Goal: Task Accomplishment & Management: Manage account settings

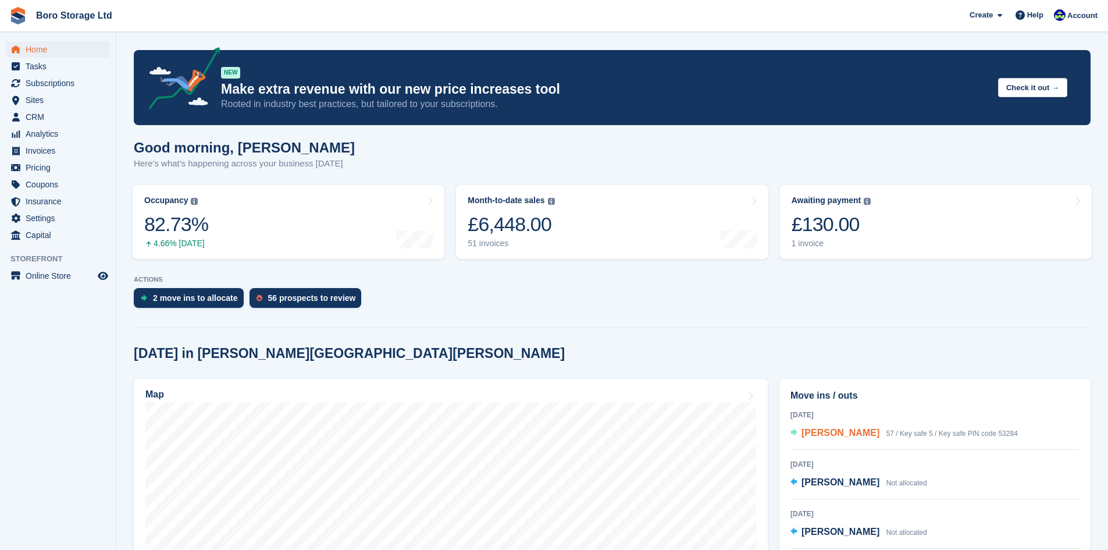
click at [828, 432] on span "Colin Scorah" at bounding box center [840, 432] width 78 height 10
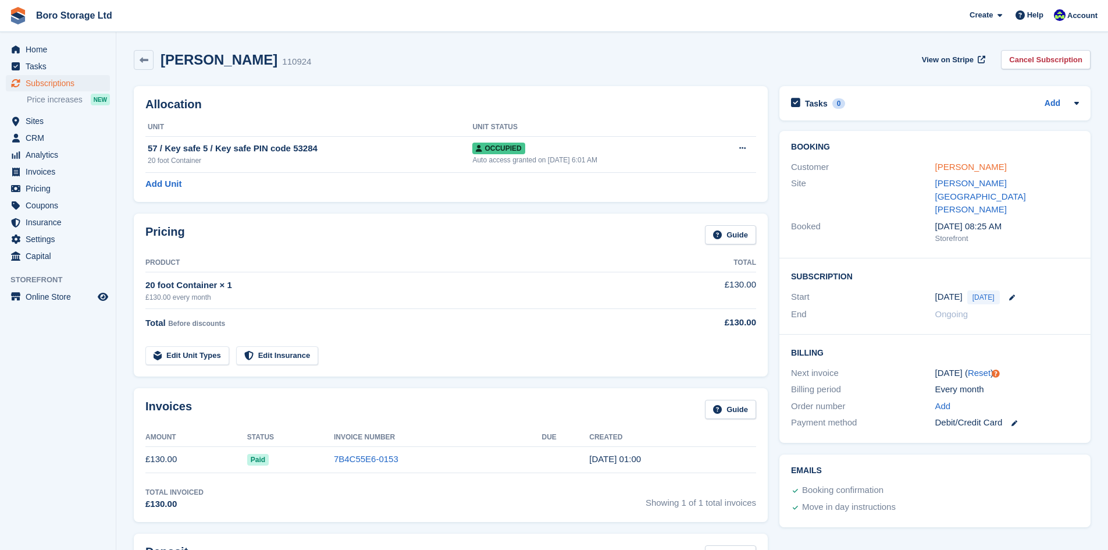
click at [964, 169] on link "[PERSON_NAME]" at bounding box center [971, 167] width 72 height 10
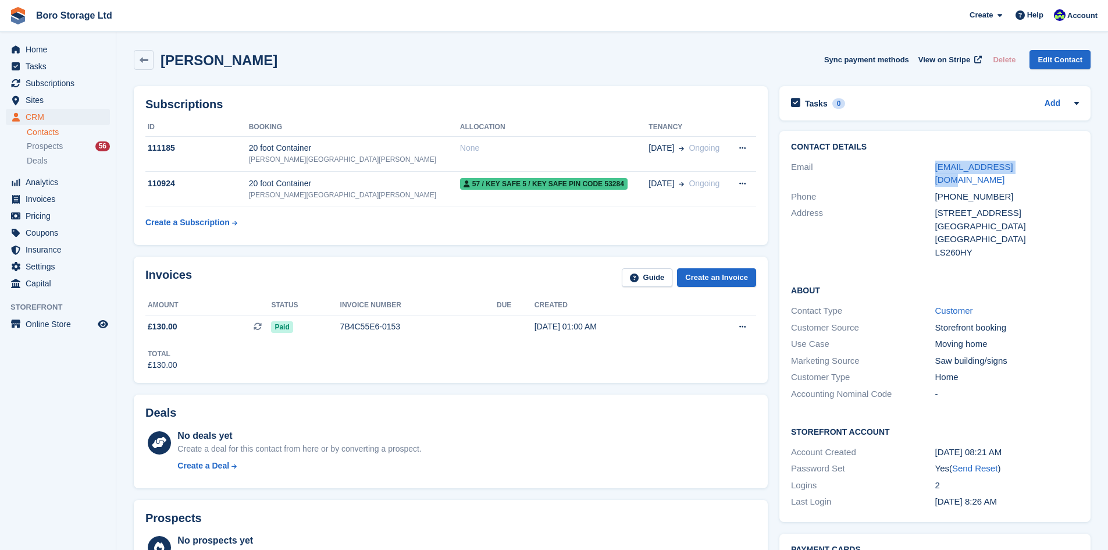
drag, startPoint x: 1024, startPoint y: 167, endPoint x: 918, endPoint y: 168, distance: 105.9
click at [918, 168] on div "Email colscorah@gmail.com" at bounding box center [935, 174] width 288 height 30
copy div "colscorah@gmail.com"
click at [408, 25] on span "Boro Storage Ltd Create Subscription Invoice Contact Deal Discount Page Help Ch…" at bounding box center [554, 15] width 1108 height 31
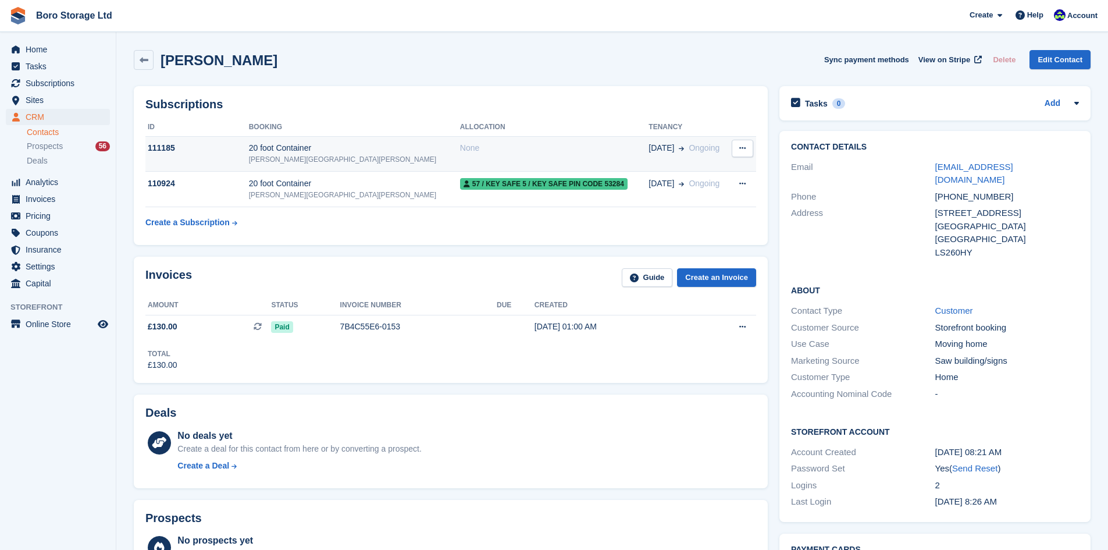
click at [745, 149] on icon at bounding box center [742, 148] width 6 height 8
click at [679, 116] on div "Subscriptions ID Booking Allocation Tenancy 111185 20 foot Container Hopper Hil…" at bounding box center [451, 165] width 634 height 159
click at [311, 149] on div "20 foot Container" at bounding box center [354, 148] width 211 height 12
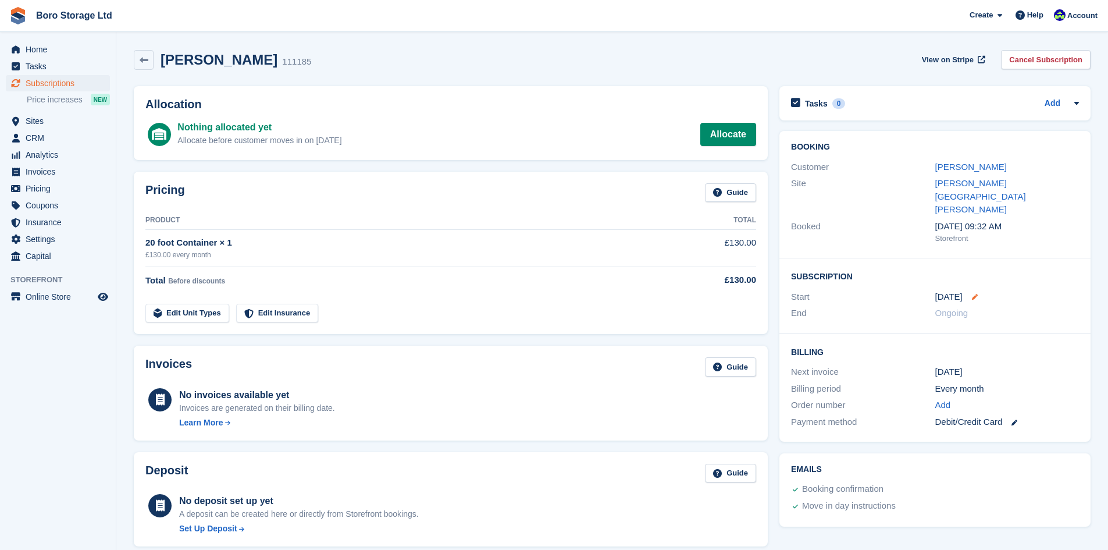
click at [972, 294] on icon at bounding box center [975, 297] width 6 height 6
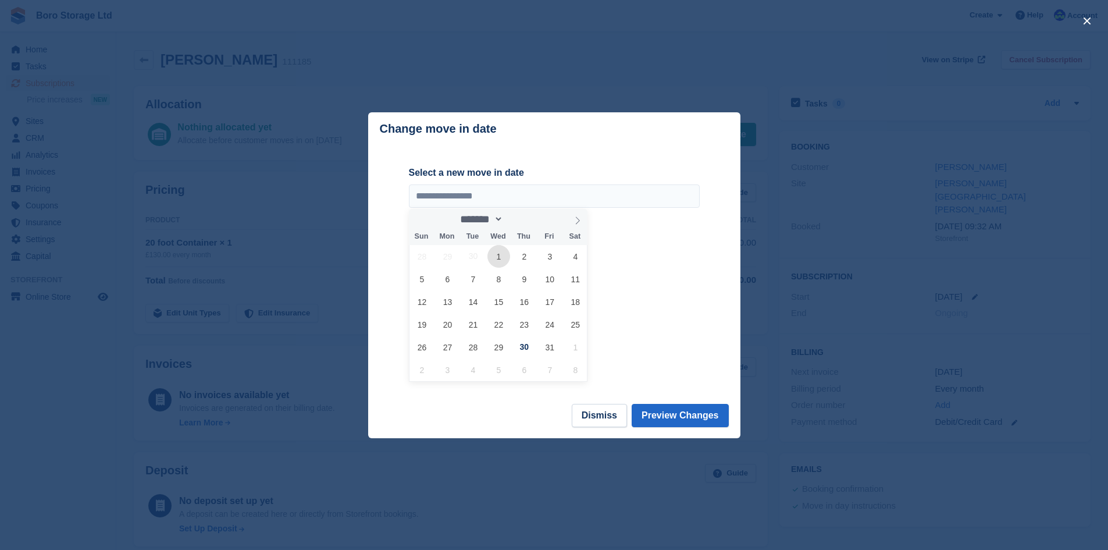
click at [500, 261] on span "1" at bounding box center [498, 256] width 23 height 23
type input "**********"
click at [682, 416] on button "Preview Changes" at bounding box center [680, 415] width 97 height 23
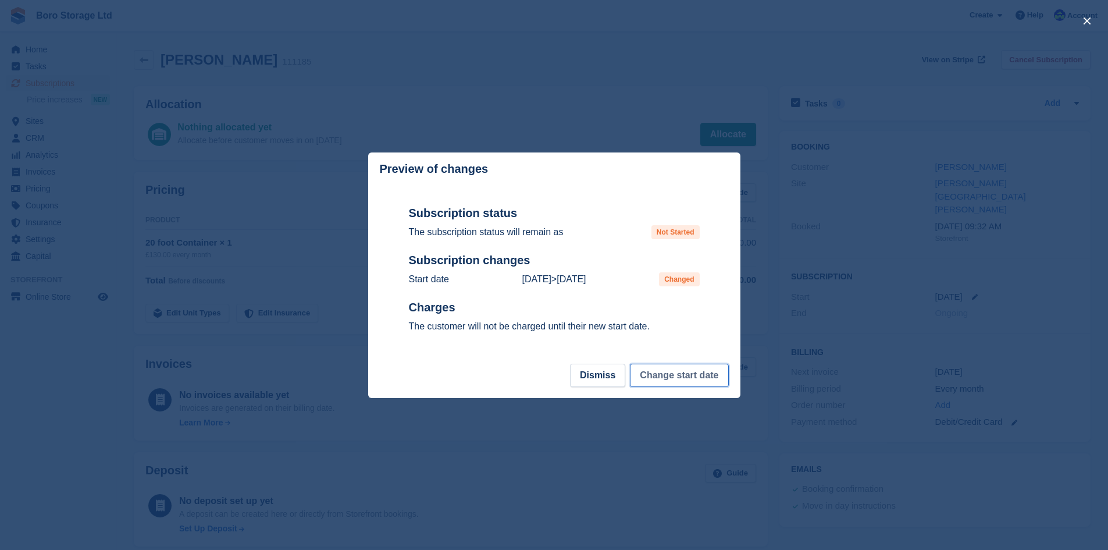
click at [672, 379] on button "Change start date" at bounding box center [679, 374] width 98 height 23
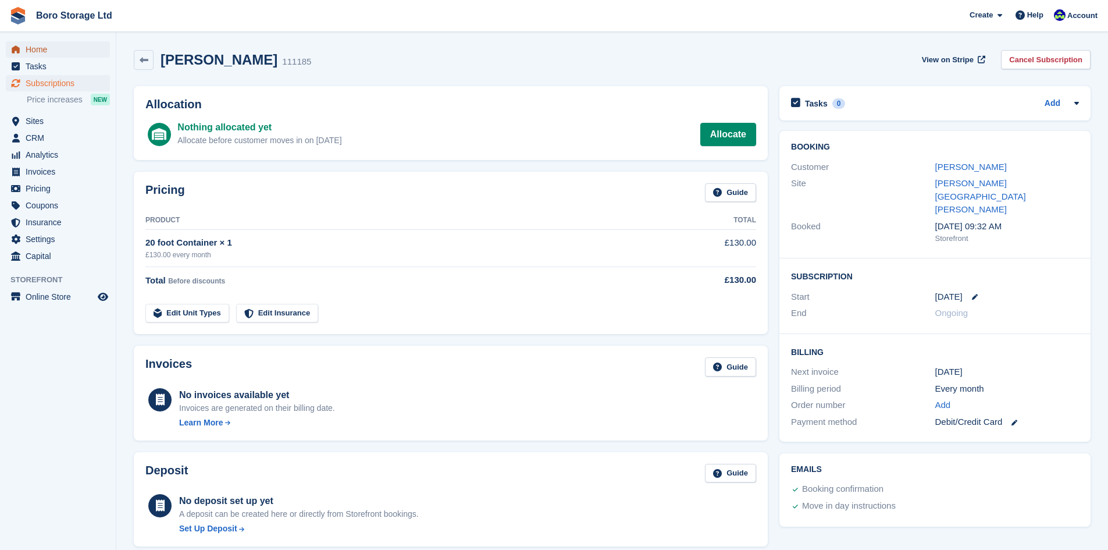
click at [53, 52] on span "Home" at bounding box center [61, 49] width 70 height 16
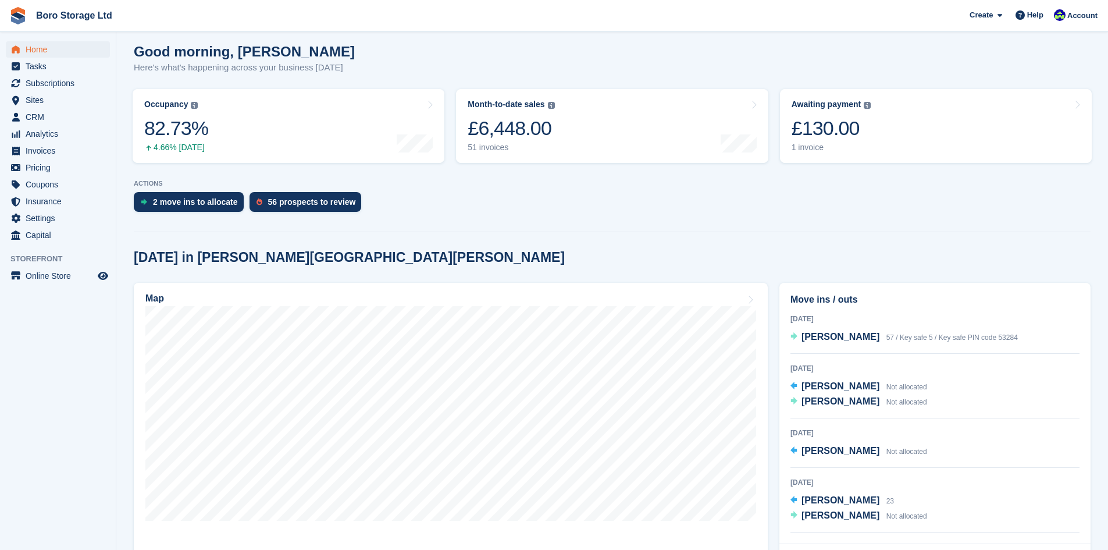
scroll to position [174, 0]
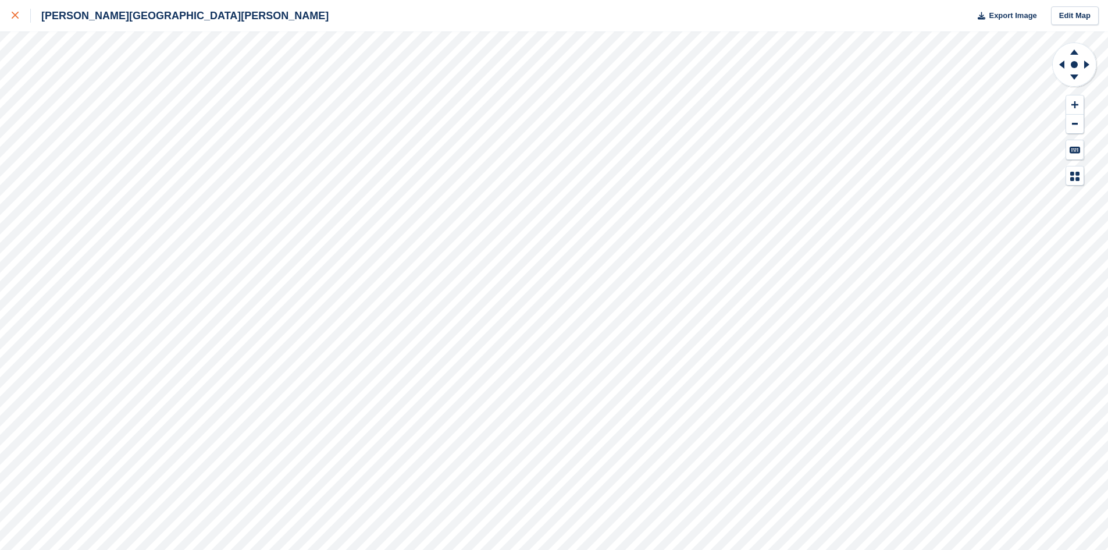
click at [15, 16] on icon at bounding box center [15, 15] width 7 height 7
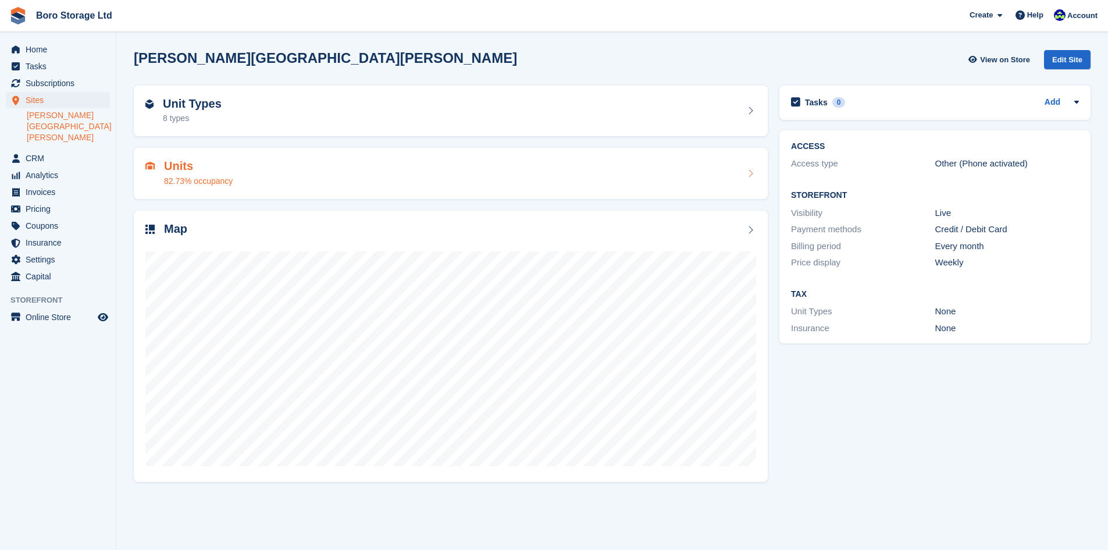
click at [195, 172] on h2 "Units" at bounding box center [198, 165] width 69 height 13
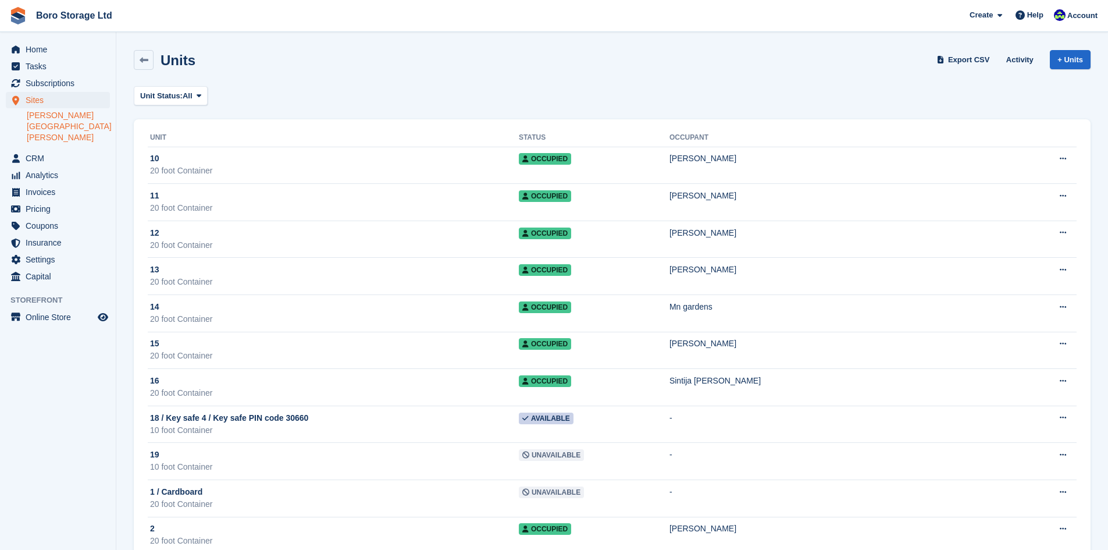
click at [408, 69] on div "Units Export CSV Activity + Units" at bounding box center [612, 60] width 957 height 20
click at [48, 49] on span "Home" at bounding box center [61, 49] width 70 height 16
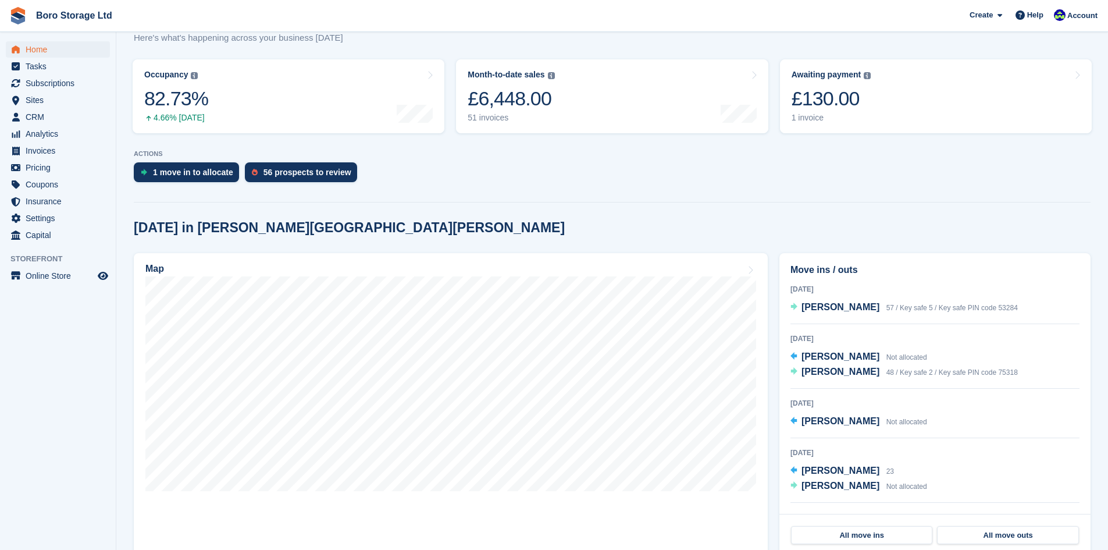
scroll to position [233, 0]
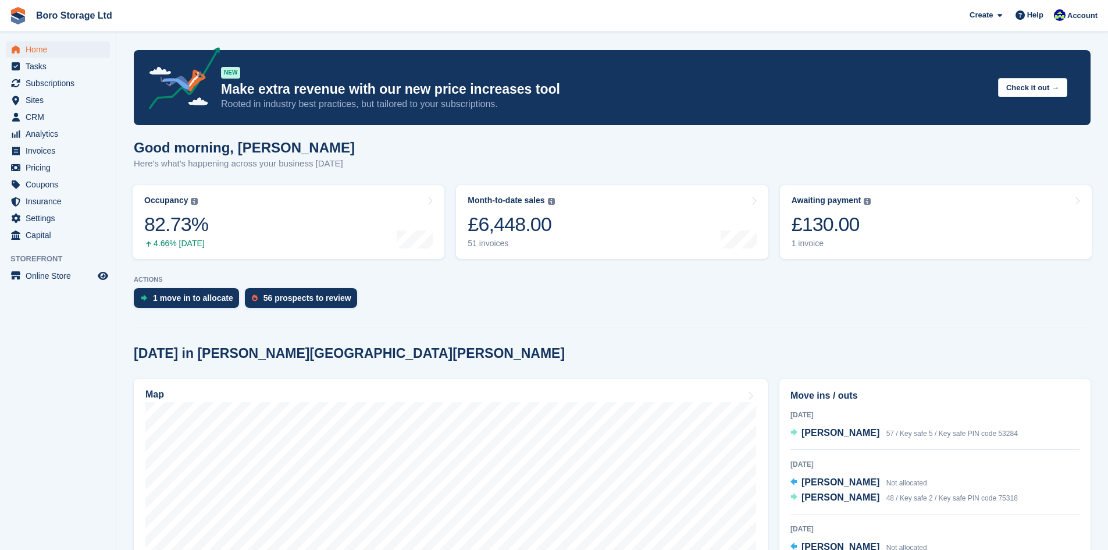
scroll to position [233, 0]
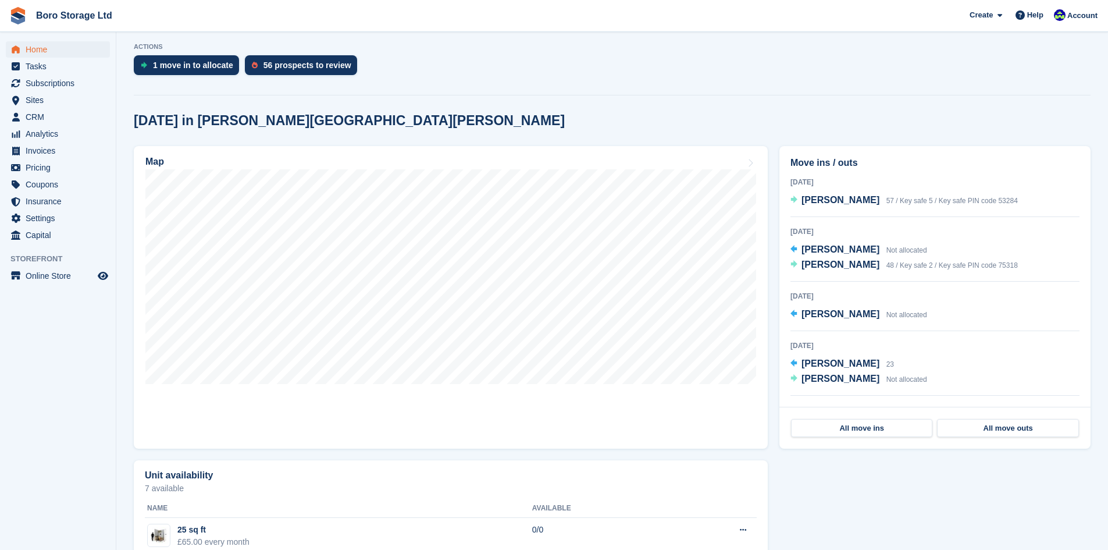
click at [644, 53] on div "ACTIONS 1 move in to allocate 56 prospects to review" at bounding box center [612, 62] width 957 height 38
